Goal: Transaction & Acquisition: Book appointment/travel/reservation

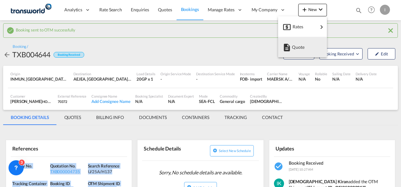
scroll to position [50, 0]
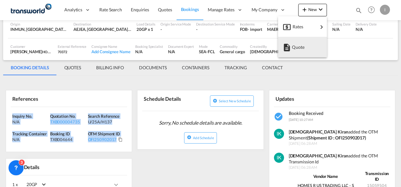
click at [282, 52] on button "Quote" at bounding box center [302, 47] width 49 height 21
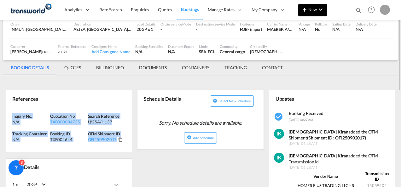
click at [318, 13] on md-icon "icon-chevron-down" at bounding box center [321, 10] width 8 height 8
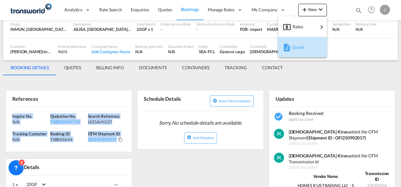
click at [295, 47] on span "Quote" at bounding box center [295, 47] width 7 height 13
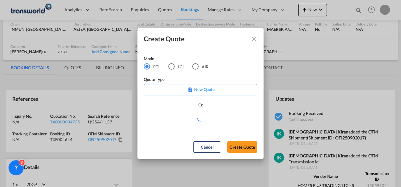
click at [173, 67] on div "LCL" at bounding box center [171, 66] width 6 height 6
click at [237, 148] on button "Create Quote" at bounding box center [242, 147] width 30 height 11
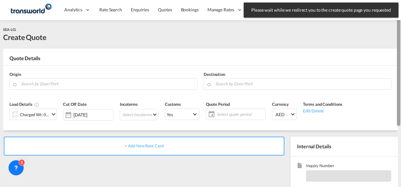
drag, startPoint x: 398, startPoint y: 117, endPoint x: 401, endPoint y: 35, distance: 81.8
click at [401, 35] on html "Please wait while we redirect you to the create quote page you requested Press …" at bounding box center [200, 93] width 401 height 187
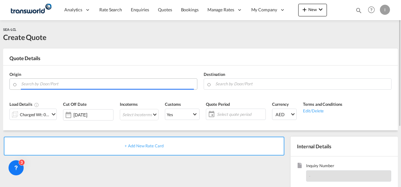
click at [146, 87] on input "Search by Door/Port" at bounding box center [107, 84] width 173 height 11
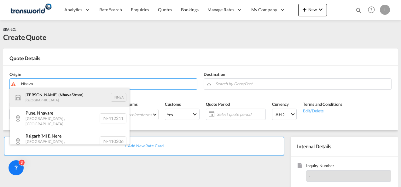
click at [60, 99] on div "[PERSON_NAME] ( [PERSON_NAME]) [GEOGRAPHIC_DATA] INNSA" at bounding box center [70, 97] width 120 height 19
type input "[PERSON_NAME] ([PERSON_NAME]), [GEOGRAPHIC_DATA]"
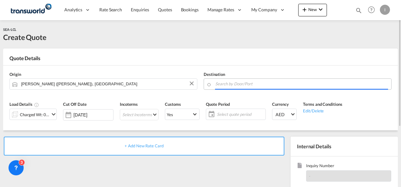
click at [234, 81] on input "Search by Door/Port" at bounding box center [301, 84] width 173 height 11
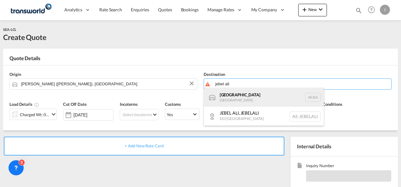
click at [227, 103] on div "[GEOGRAPHIC_DATA] [GEOGRAPHIC_DATA]" at bounding box center [264, 97] width 120 height 19
type input "[GEOGRAPHIC_DATA], [GEOGRAPHIC_DATA]"
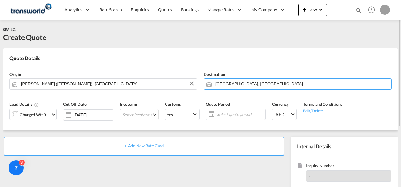
click at [41, 118] on div "Charged Wt: 0.00 W/M" at bounding box center [35, 114] width 30 height 9
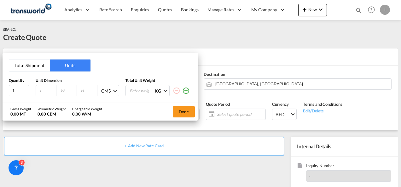
click at [33, 66] on button "Total Shipment" at bounding box center [29, 66] width 41 height 12
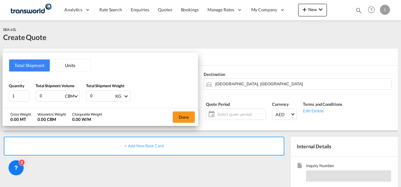
drag, startPoint x: 50, startPoint y: 97, endPoint x: 36, endPoint y: 98, distance: 13.3
click at [36, 98] on div "0 CBM CBM CFT" at bounding box center [58, 96] width 44 height 11
type input "14.007"
click at [100, 97] on input "0" at bounding box center [102, 96] width 25 height 11
type input "3184"
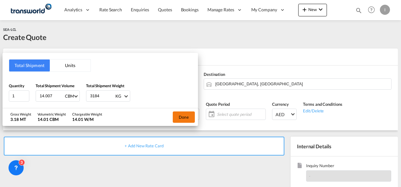
click at [178, 114] on button "Done" at bounding box center [184, 117] width 22 height 11
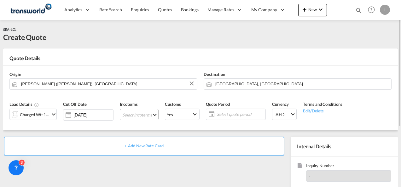
click at [145, 117] on md-select "Select Incoterms CPT - export Carrier Paid to CIF - import Cost,Insurance and F…" at bounding box center [139, 114] width 39 height 11
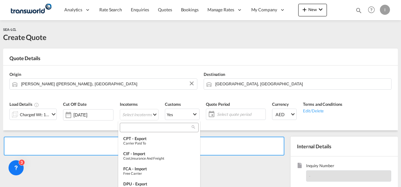
click at [133, 131] on div at bounding box center [159, 127] width 79 height 9
click at [131, 127] on input "search" at bounding box center [157, 128] width 70 height 6
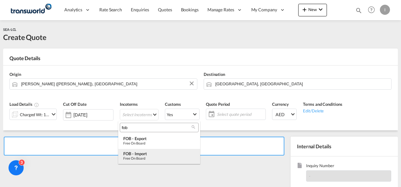
type input "fob"
click at [139, 153] on div "FOB - import" at bounding box center [159, 153] width 72 height 5
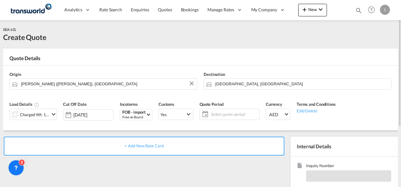
click at [239, 111] on span "Select quote period" at bounding box center [234, 114] width 50 height 9
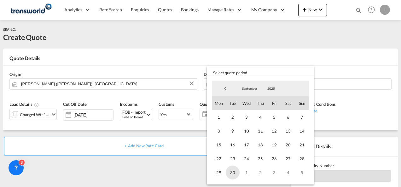
click at [230, 175] on span "30" at bounding box center [233, 173] width 14 height 14
click at [173, 173] on md-backdrop at bounding box center [200, 93] width 401 height 187
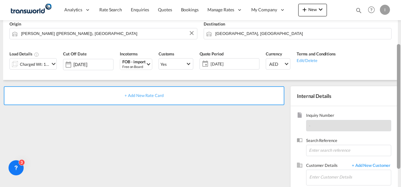
scroll to position [60, 0]
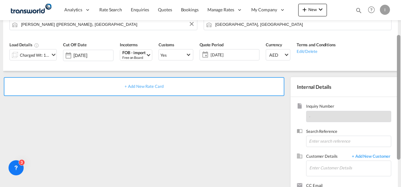
drag, startPoint x: 399, startPoint y: 85, endPoint x: 398, endPoint y: 126, distance: 40.4
click at [398, 126] on div at bounding box center [398, 97] width 3 height 125
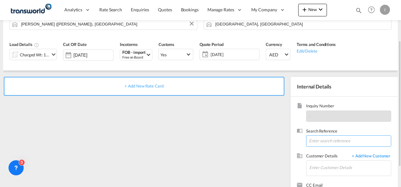
click at [337, 140] on input at bounding box center [348, 141] width 85 height 11
paste input "EXP-PL-25-26- 007 = 300 ctns TWI 21654"
drag, startPoint x: 365, startPoint y: 141, endPoint x: 170, endPoint y: 134, distance: 195.1
click at [170, 134] on div "+ Add New Rate Card Internal Details Inquiry Number - Search Reference EXP-PL-2…" at bounding box center [200, 141] width 395 height 141
type input "TWI 21654"
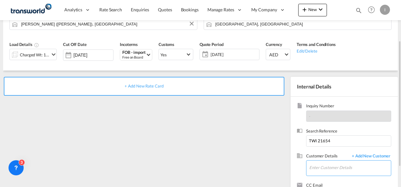
click at [328, 169] on input "Enter Customer Details" at bounding box center [351, 168] width 82 height 14
type input "o"
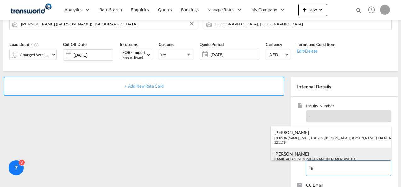
click at [308, 155] on div "[PERSON_NAME] [EMAIL_ADDRESS][DOMAIN_NAME] | ILG EMEA DWC LLC | 221179" at bounding box center [331, 158] width 120 height 21
type input "ILG EMEA DWC LLC, [PERSON_NAME], [EMAIL_ADDRESS][DOMAIN_NAME]"
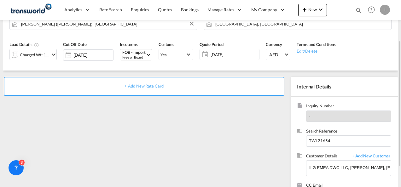
click at [142, 87] on span "+ Add New Rate Card" at bounding box center [144, 86] width 39 height 5
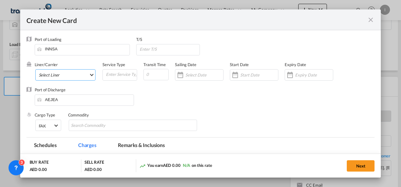
click at [56, 77] on md-select "Select Liner 2HM LOGISTICS D.O.O 2HM LOGISTICS D.O.O. / TDWC-CAPODISTRI 2HM LOG…" at bounding box center [65, 74] width 61 height 11
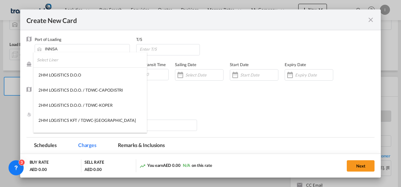
click at [51, 63] on input "search" at bounding box center [92, 59] width 110 height 15
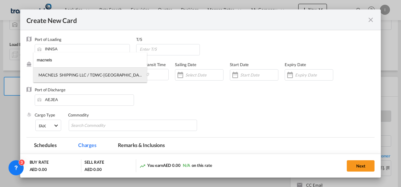
type input "macnels"
click at [61, 78] on div "MACNELS SHIPPING LLC / TDWC-[GEOGRAPHIC_DATA]" at bounding box center [89, 75] width 103 height 6
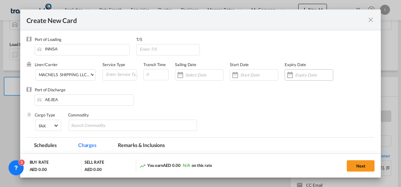
click at [299, 78] on div "Create New Card ..." at bounding box center [314, 75] width 38 height 6
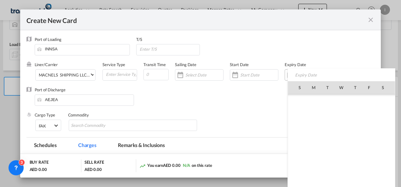
scroll to position [146144, 0]
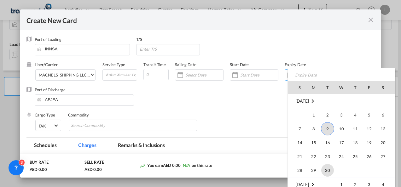
click at [326, 170] on span "30" at bounding box center [327, 170] width 13 height 13
type input "[DATE]"
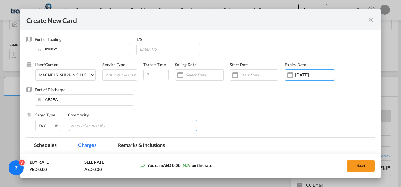
click at [112, 128] on input "Search Commodity" at bounding box center [100, 126] width 58 height 10
type input "General Cargo"
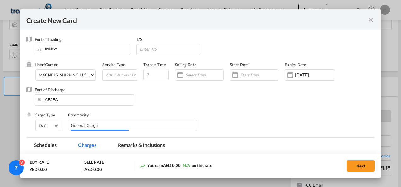
click at [276, 104] on div "Port of Discharge [GEOGRAPHIC_DATA]" at bounding box center [201, 99] width 349 height 25
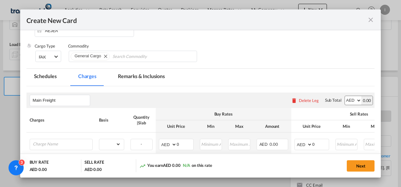
scroll to position [85, 0]
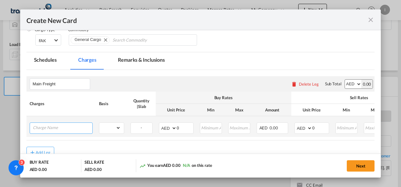
click at [85, 130] on input "Charge Name" at bounding box center [63, 127] width 60 height 9
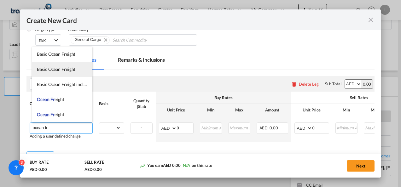
click at [58, 69] on span "Basic Ocean Freight" at bounding box center [56, 69] width 38 height 5
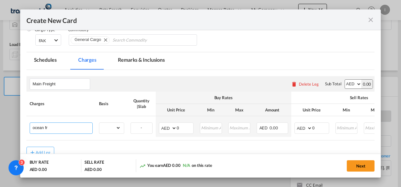
type input "Basic Ocean Freight"
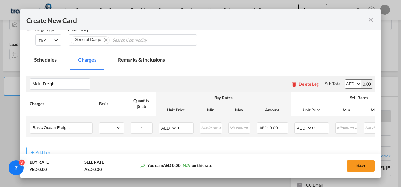
click at [115, 122] on td "gross_weight volumetric_weight per_shipment per_bl per_km per_hawb per_kg flat …" at bounding box center [112, 126] width 32 height 21
click at [115, 130] on select "gross_weight volumetric_weight per_shipment per_bl per_km per_hawb per_kg flat …" at bounding box center [109, 128] width 21 height 10
select select "per_shipment"
click at [99, 123] on select "gross_weight volumetric_weight per_shipment per_bl per_km per_hawb per_kg flat …" at bounding box center [109, 128] width 21 height 10
click at [181, 130] on input "0" at bounding box center [185, 127] width 16 height 9
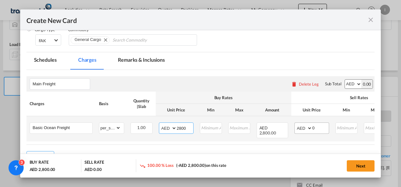
type input "2800"
click at [315, 131] on input "0" at bounding box center [321, 127] width 16 height 9
click at [180, 129] on input "2800" at bounding box center [185, 127] width 16 height 9
type input "4300"
click at [314, 129] on input "Create New Card ..." at bounding box center [321, 127] width 16 height 9
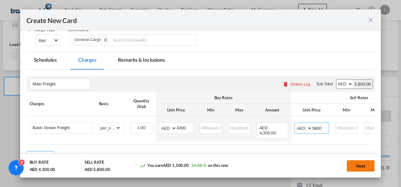
type input "5800"
click at [353, 167] on button "Next" at bounding box center [361, 166] width 28 height 11
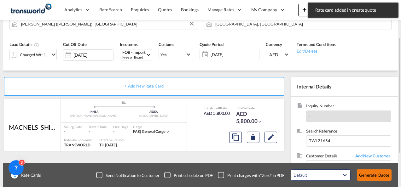
click at [368, 180] on button "Generate Quote" at bounding box center [374, 175] width 35 height 11
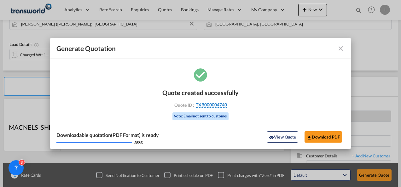
click at [216, 105] on span "TXB000004740" at bounding box center [211, 105] width 31 height 6
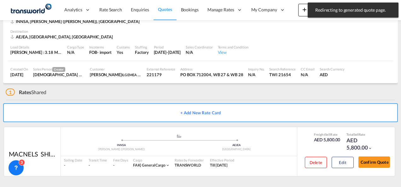
scroll to position [38, 0]
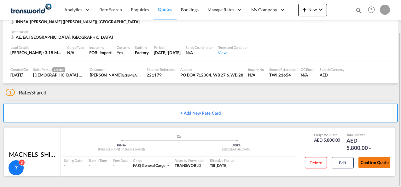
click at [367, 164] on button "Confirm Quote" at bounding box center [375, 162] width 32 height 11
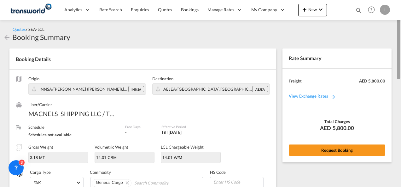
drag, startPoint x: 400, startPoint y: 158, endPoint x: 402, endPoint y: 46, distance: 111.7
click at [401, 46] on html "Analytics Reports Dashboard Rate Search Enquiries Quotes" at bounding box center [200, 93] width 401 height 187
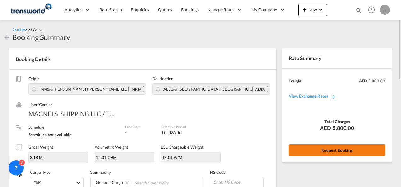
click at [350, 155] on button "Request Booking" at bounding box center [337, 150] width 97 height 11
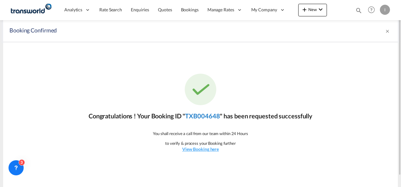
click at [215, 114] on link "TXB004648" at bounding box center [202, 116] width 35 height 8
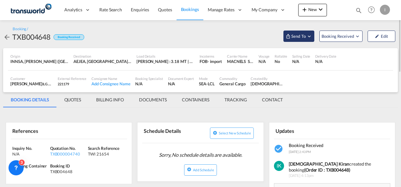
click at [288, 38] on md-icon "Open demo menu" at bounding box center [288, 36] width 5 height 5
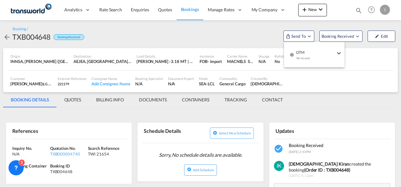
click at [291, 54] on md-icon "icon-checkbox-blank-circle" at bounding box center [292, 55] width 4 height 4
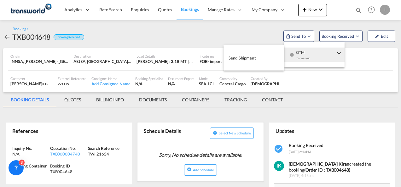
click at [245, 64] on button "Send Shipment" at bounding box center [254, 58] width 61 height 14
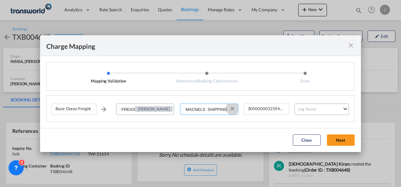
click at [233, 108] on button "Clear Input" at bounding box center [232, 108] width 9 height 9
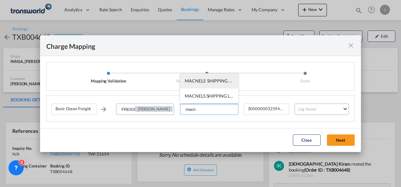
click at [198, 84] on li "MACNELS SHIPPING LLC / TDWC-[GEOGRAPHIC_DATA]" at bounding box center [209, 81] width 58 height 15
type input "MACNELS SHIPPING LLC / TDWC-[GEOGRAPHIC_DATA]"
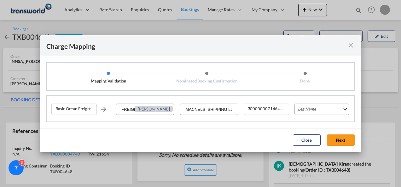
click at [314, 111] on md-select "Leg Name HANDLING ORIGIN VESSEL HANDLING DESTINATION OTHERS TL PICK UP CUSTOMS …" at bounding box center [322, 109] width 55 height 11
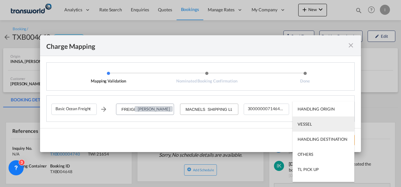
click at [305, 125] on div "VESSEL" at bounding box center [305, 124] width 14 height 6
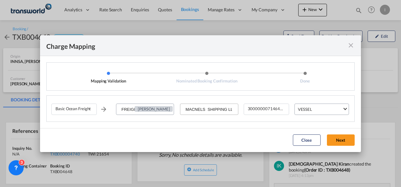
click at [331, 148] on md-dialog-actions "Close Next" at bounding box center [200, 140] width 321 height 24
click at [334, 141] on button "Next" at bounding box center [341, 140] width 28 height 11
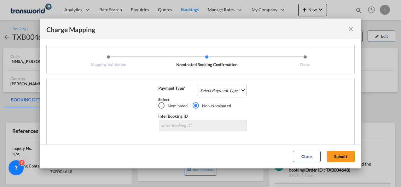
click at [229, 91] on md-select "Select Payment Type COLLECT PREPAID" at bounding box center [222, 90] width 50 height 11
click at [0, 0] on md-option "COLLECT" at bounding box center [0, 0] width 0 height 0
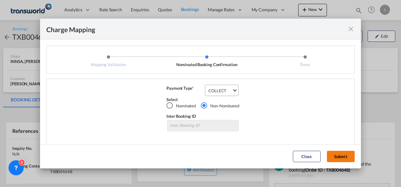
click at [344, 161] on button "Submit" at bounding box center [341, 156] width 28 height 11
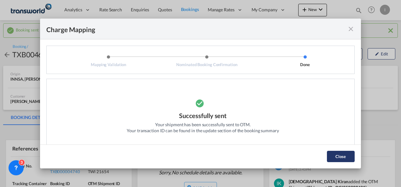
click at [345, 153] on button "Close" at bounding box center [341, 156] width 28 height 11
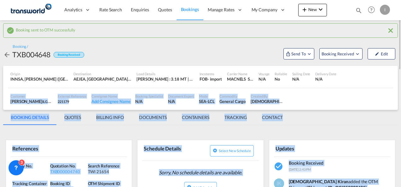
drag, startPoint x: 401, startPoint y: 59, endPoint x: 399, endPoint y: 80, distance: 20.9
click at [399, 80] on md-content "Analytics Reports Dashboard Rate Search Enquiries Quotes Bookings" at bounding box center [200, 93] width 401 height 187
drag, startPoint x: 399, startPoint y: 80, endPoint x: 339, endPoint y: 119, distance: 71.4
click at [339, 119] on md-tabs-canvas "BOOKING DETAILS QUOTES BILLING INFO DOCUMENTS CONTAINERS TRACKING CONTACT BOOKI…" at bounding box center [200, 117] width 395 height 15
click at [292, 144] on div "Updates" at bounding box center [302, 148] width 57 height 11
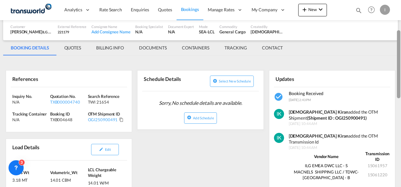
drag, startPoint x: 399, startPoint y: 62, endPoint x: 398, endPoint y: 89, distance: 26.5
click at [398, 89] on div at bounding box center [398, 64] width 3 height 68
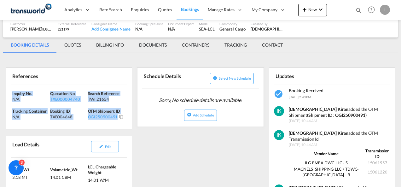
drag, startPoint x: 127, startPoint y: 121, endPoint x: -1, endPoint y: 89, distance: 132.7
click at [0, 89] on html "Analytics Reports Dashboard Rate Search Enquiries Quotes" at bounding box center [200, 93] width 401 height 187
copy div "Inquiry No. N/A Quotation No. TXB000004740 Search Reference TWI 21654 Tracking …"
